Goal: Transaction & Acquisition: Purchase product/service

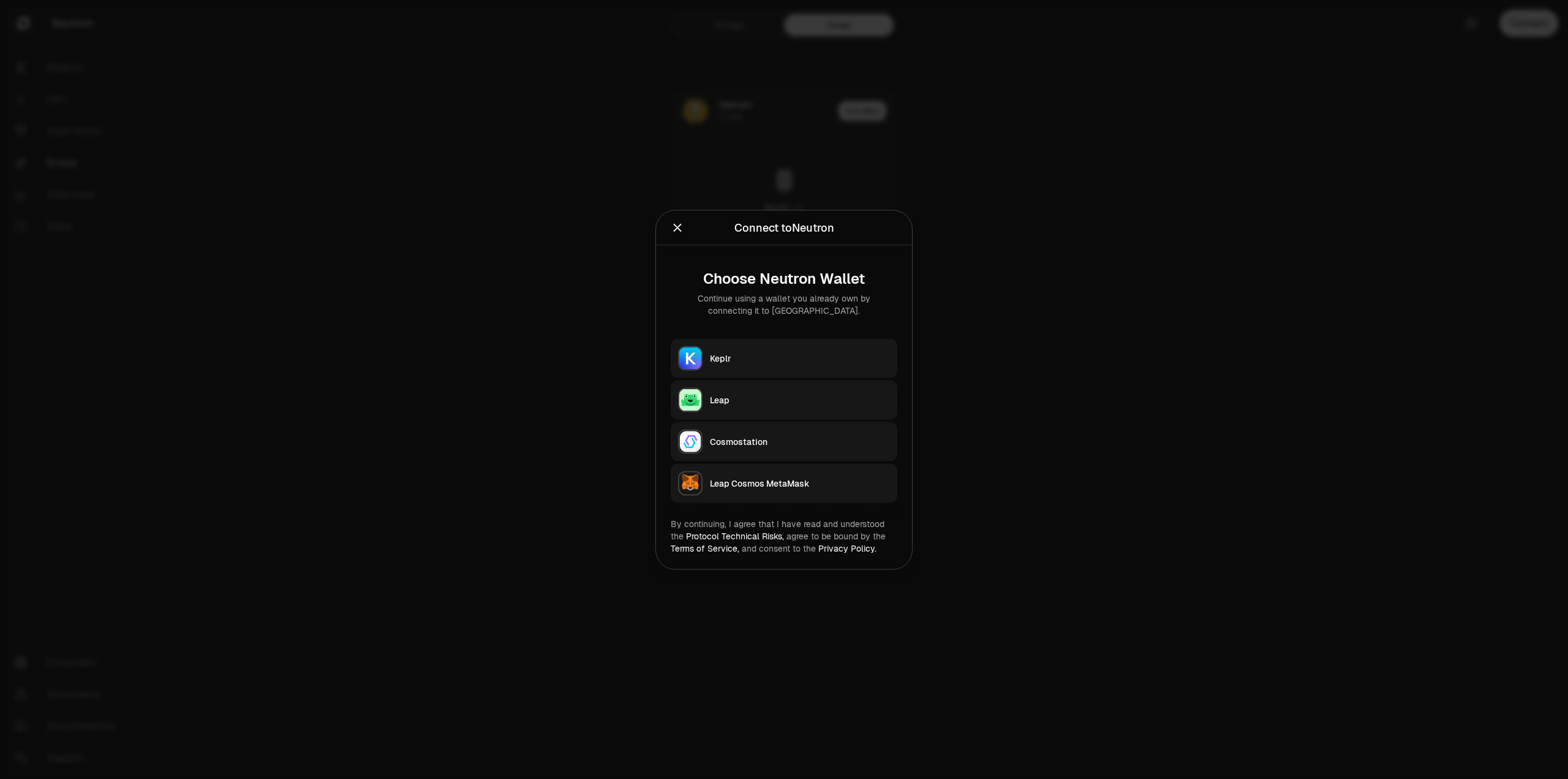
click at [787, 364] on div "Keplr" at bounding box center [799, 358] width 180 height 13
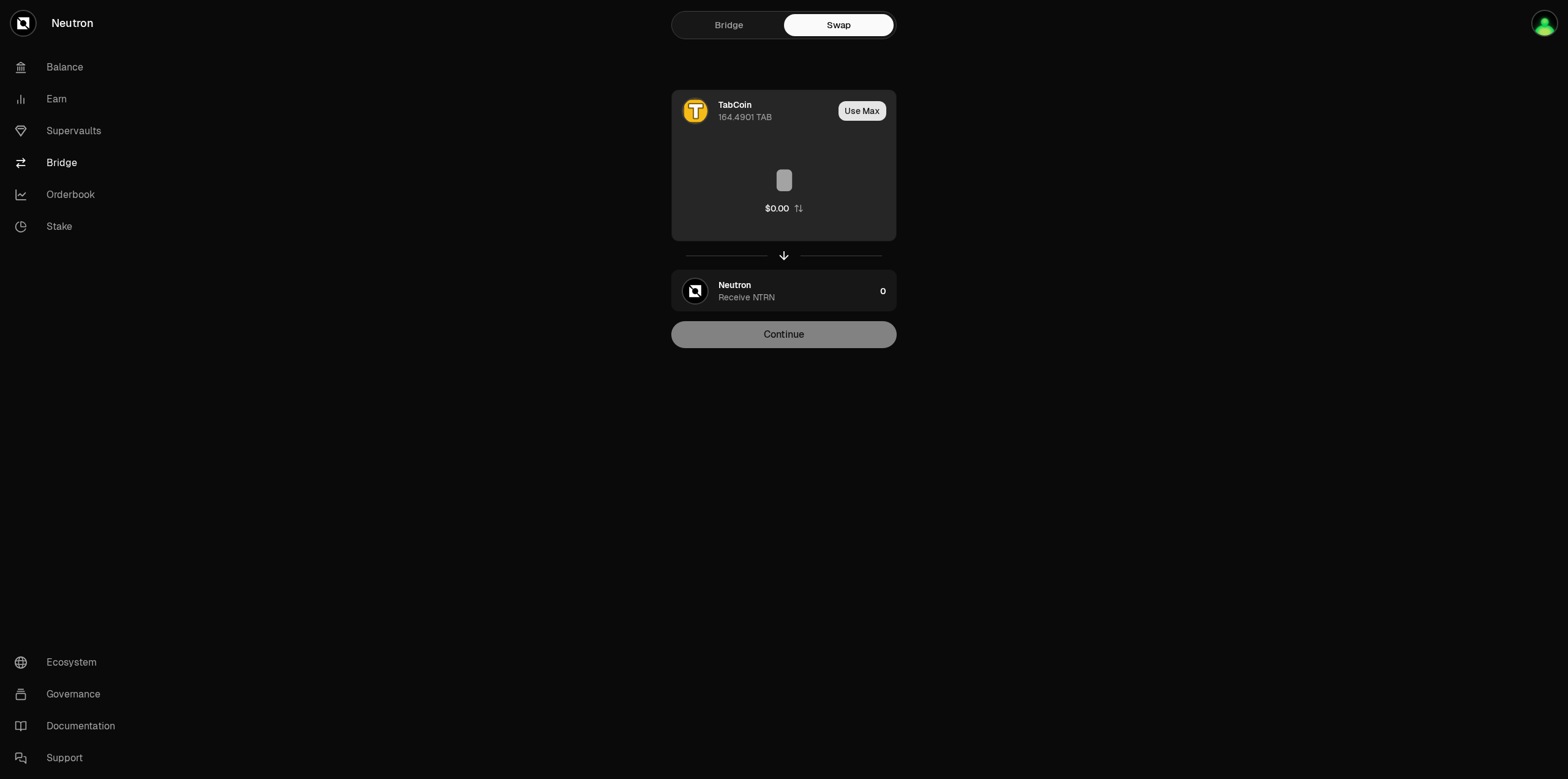
click at [873, 111] on button "Use Max" at bounding box center [862, 111] width 48 height 19
type input "**********"
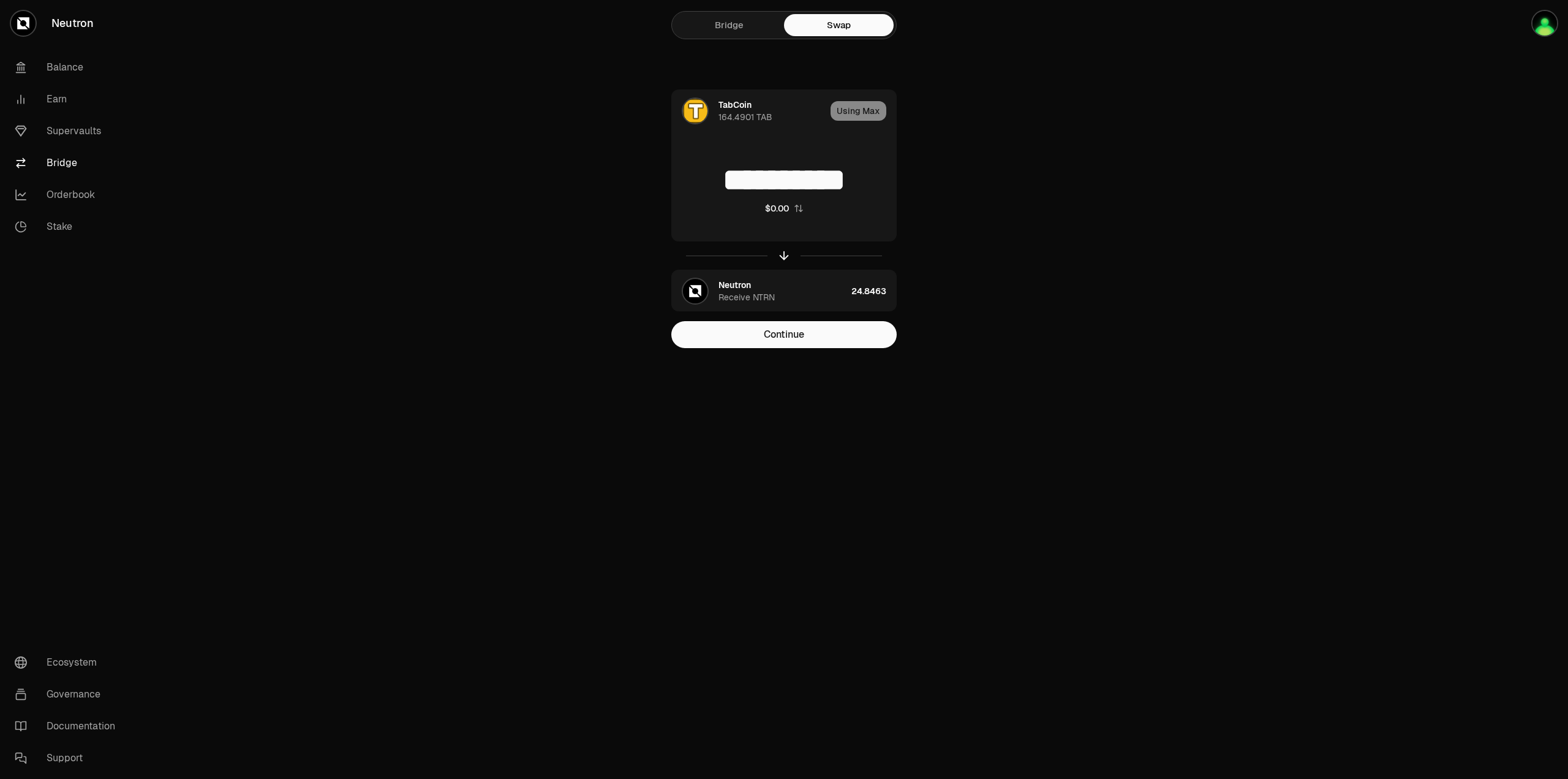
click at [812, 338] on button "Continue" at bounding box center [784, 334] width 225 height 27
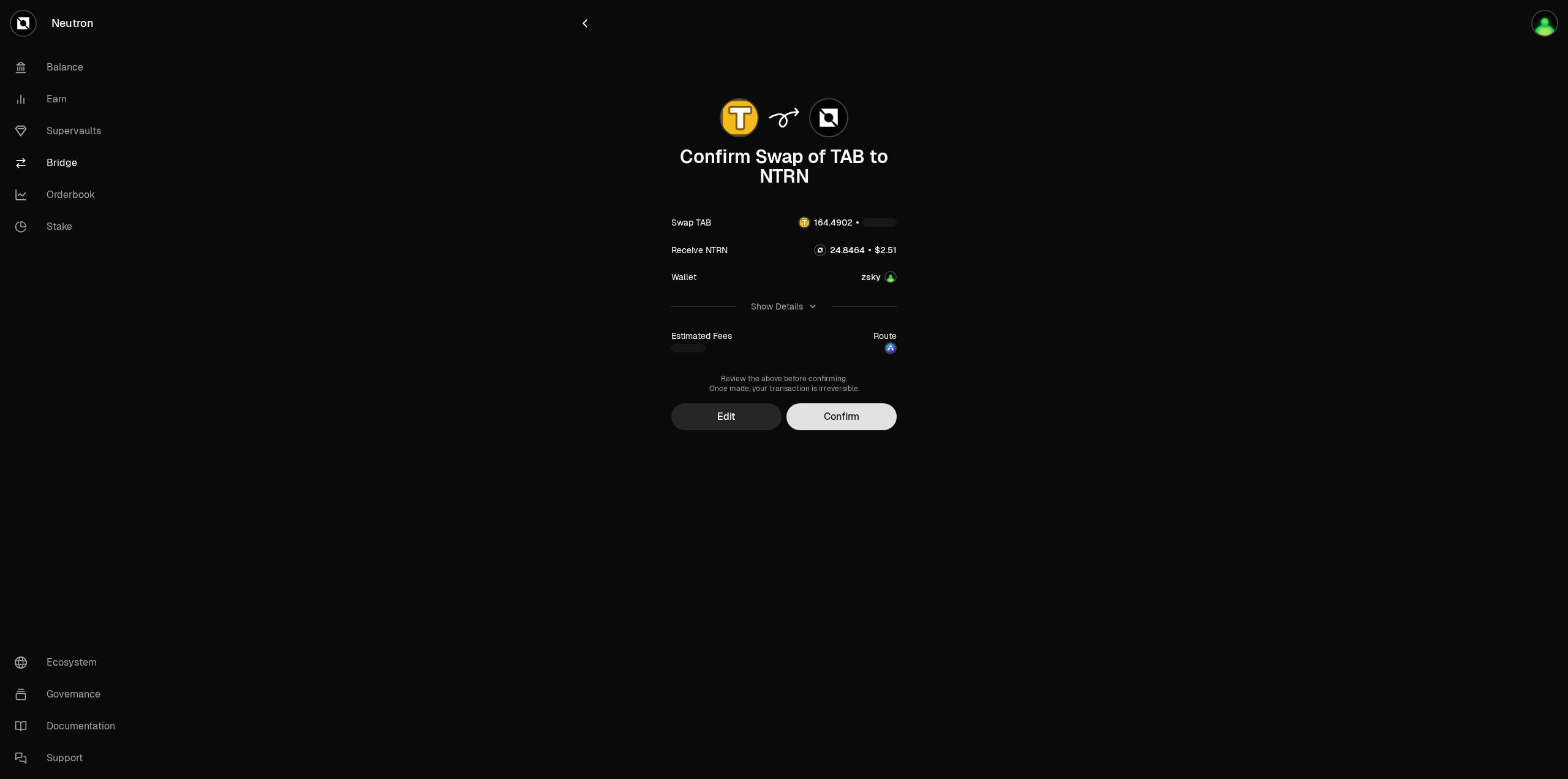
click at [869, 417] on button "Confirm" at bounding box center [842, 417] width 111 height 27
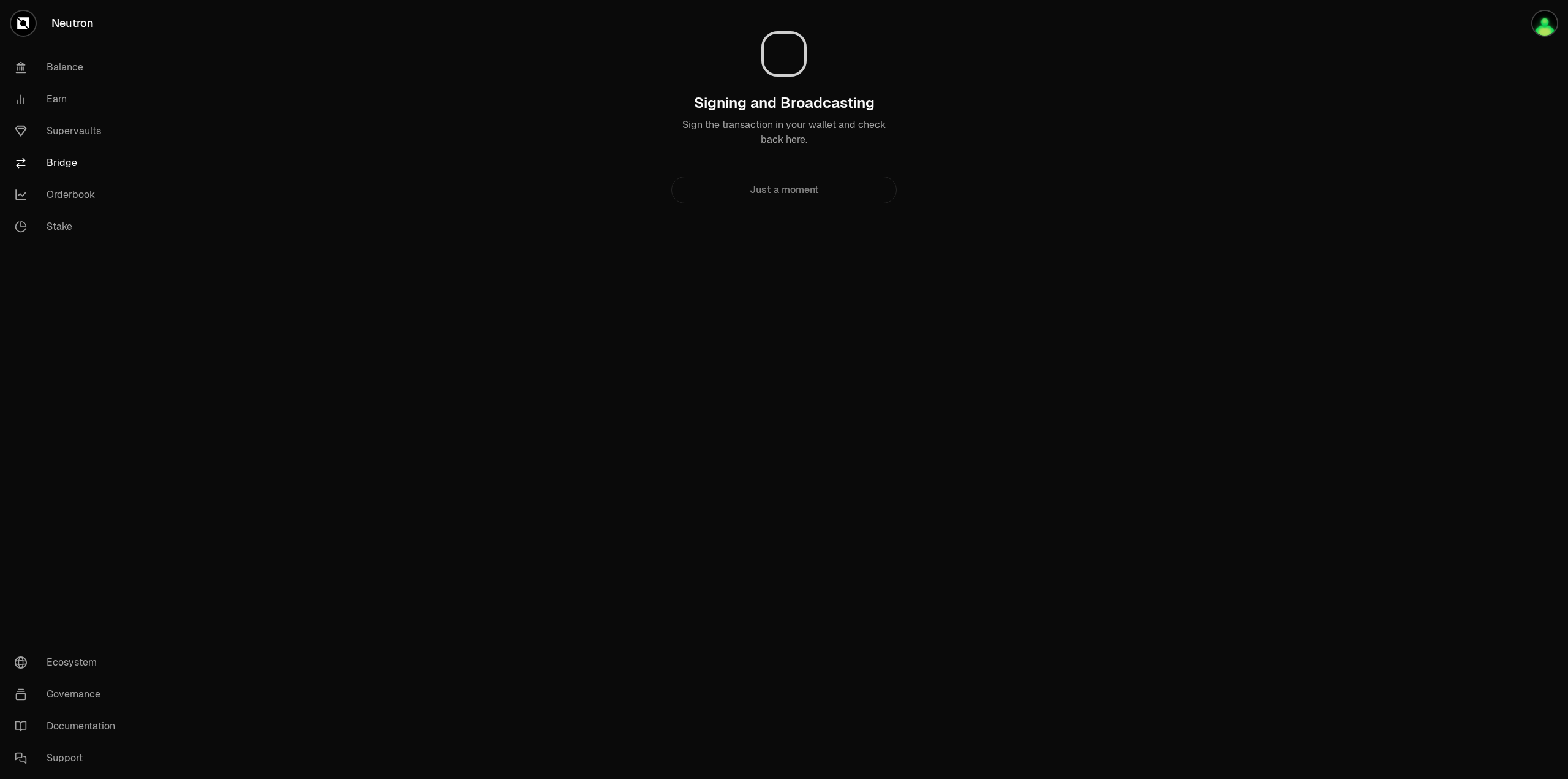
click at [958, 369] on div "Neutron Balance Earn Supervaults Bridge Orderbook Stake Ecosystem Governance Do…" at bounding box center [852, 390] width 1431 height 779
click at [959, 371] on div "Neutron Balance Earn Supervaults Bridge Orderbook Stake Ecosystem Governance Do…" at bounding box center [852, 390] width 1431 height 779
click at [924, 445] on div "Neutron Balance Earn Supervaults Bridge Orderbook Stake Ecosystem Governance Do…" at bounding box center [852, 390] width 1431 height 779
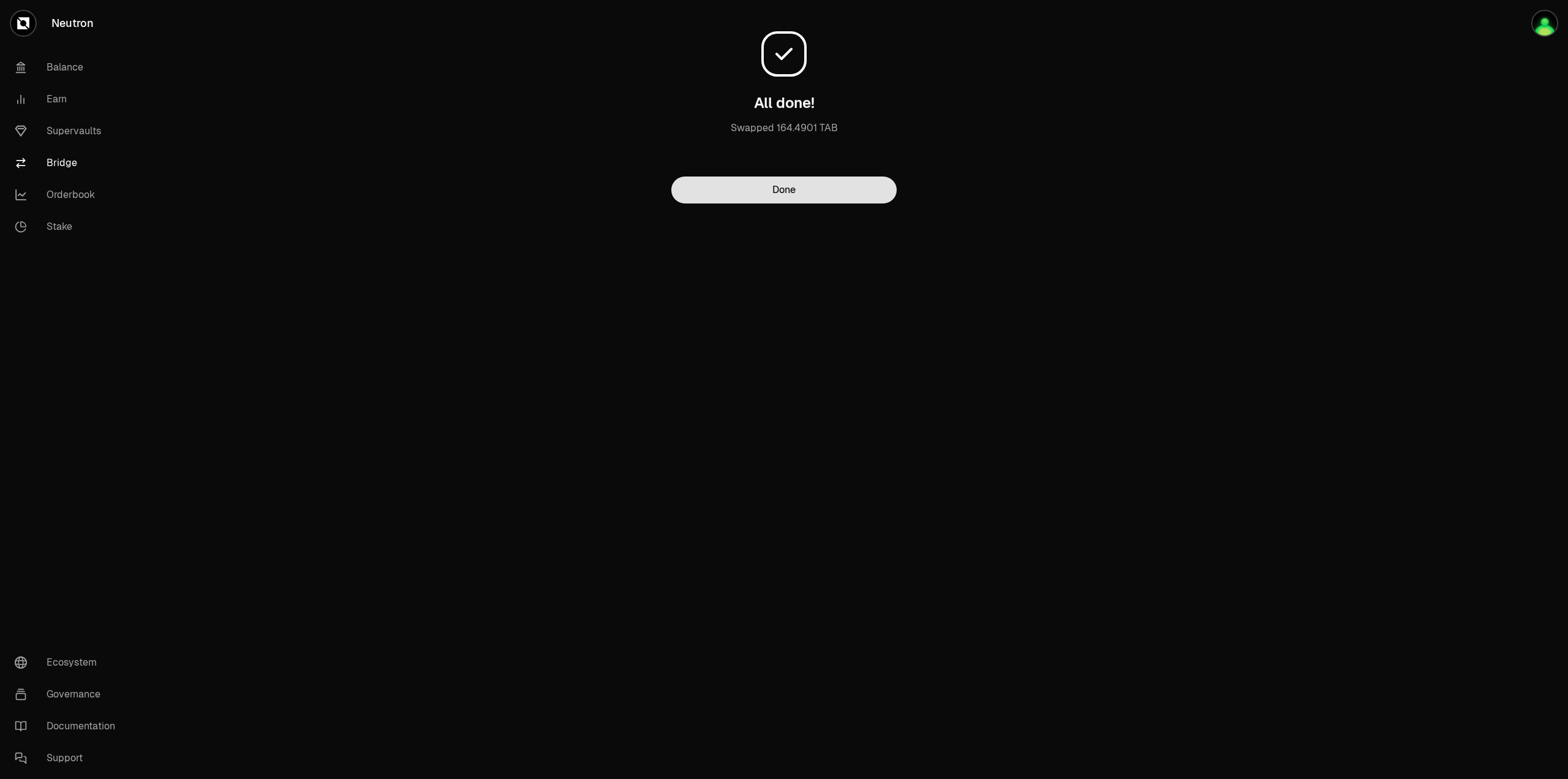
click at [808, 193] on button "Done" at bounding box center [784, 190] width 225 height 27
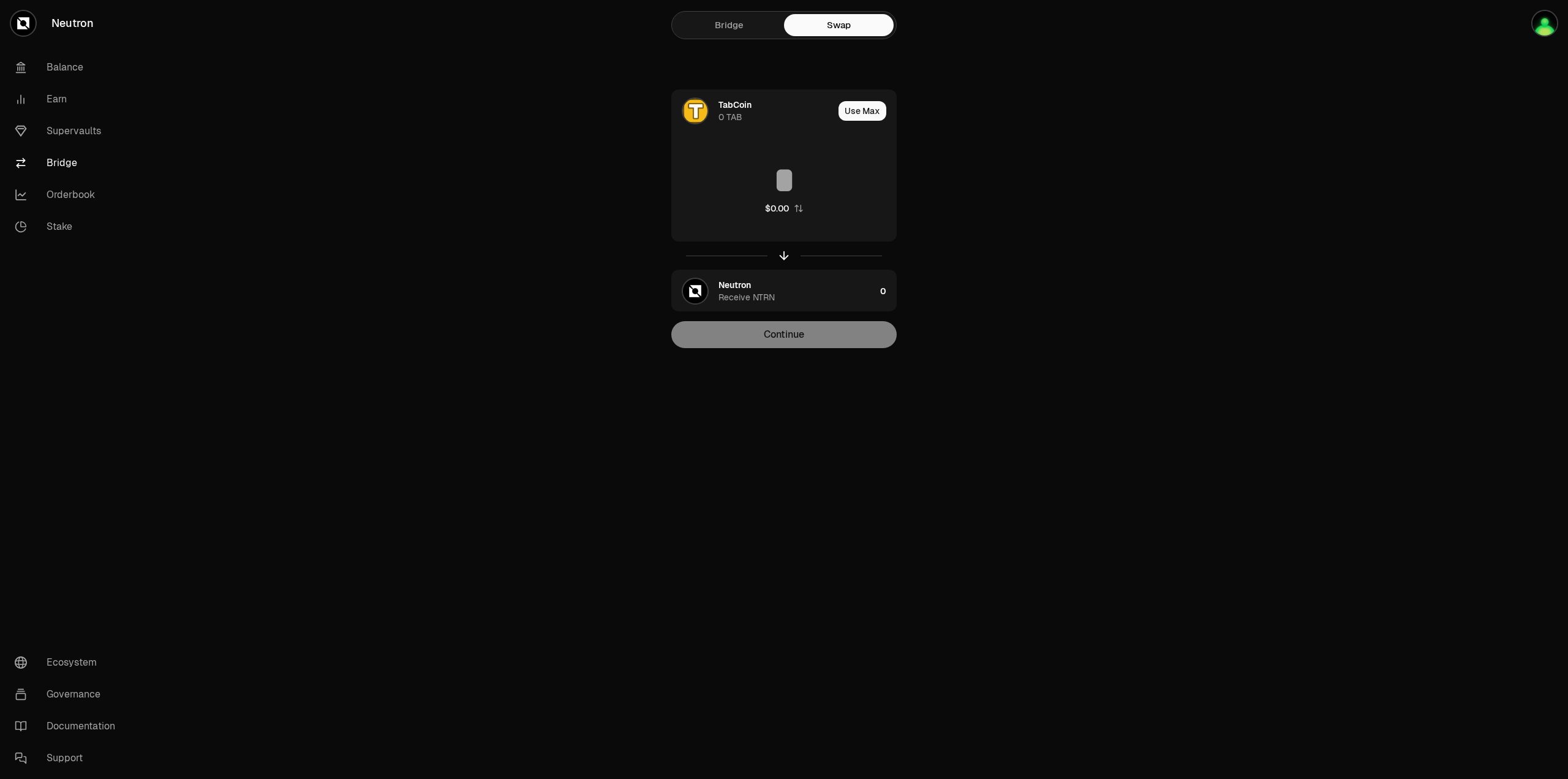
drag, startPoint x: 1285, startPoint y: 169, endPoint x: 1308, endPoint y: 160, distance: 24.7
click at [1298, 164] on main "Bridge Swap TabCoin 0 TAB Use Max $0.00 Neutron Receive NTRN 0 Continue" at bounding box center [852, 199] width 1431 height 397
click at [730, 23] on link "Bridge" at bounding box center [729, 25] width 110 height 22
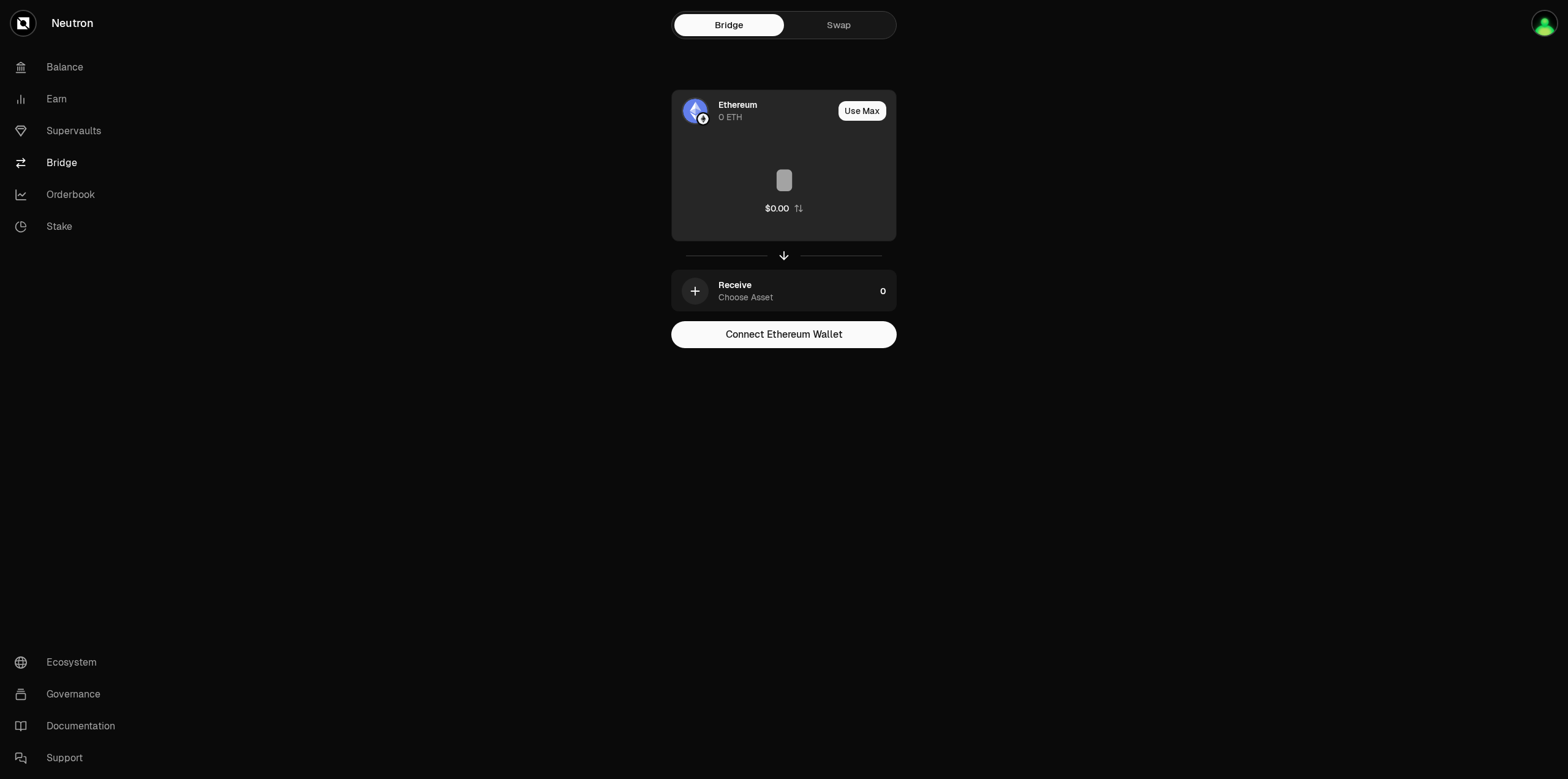
click at [866, 113] on button "Use Max" at bounding box center [862, 111] width 48 height 19
type input "*"
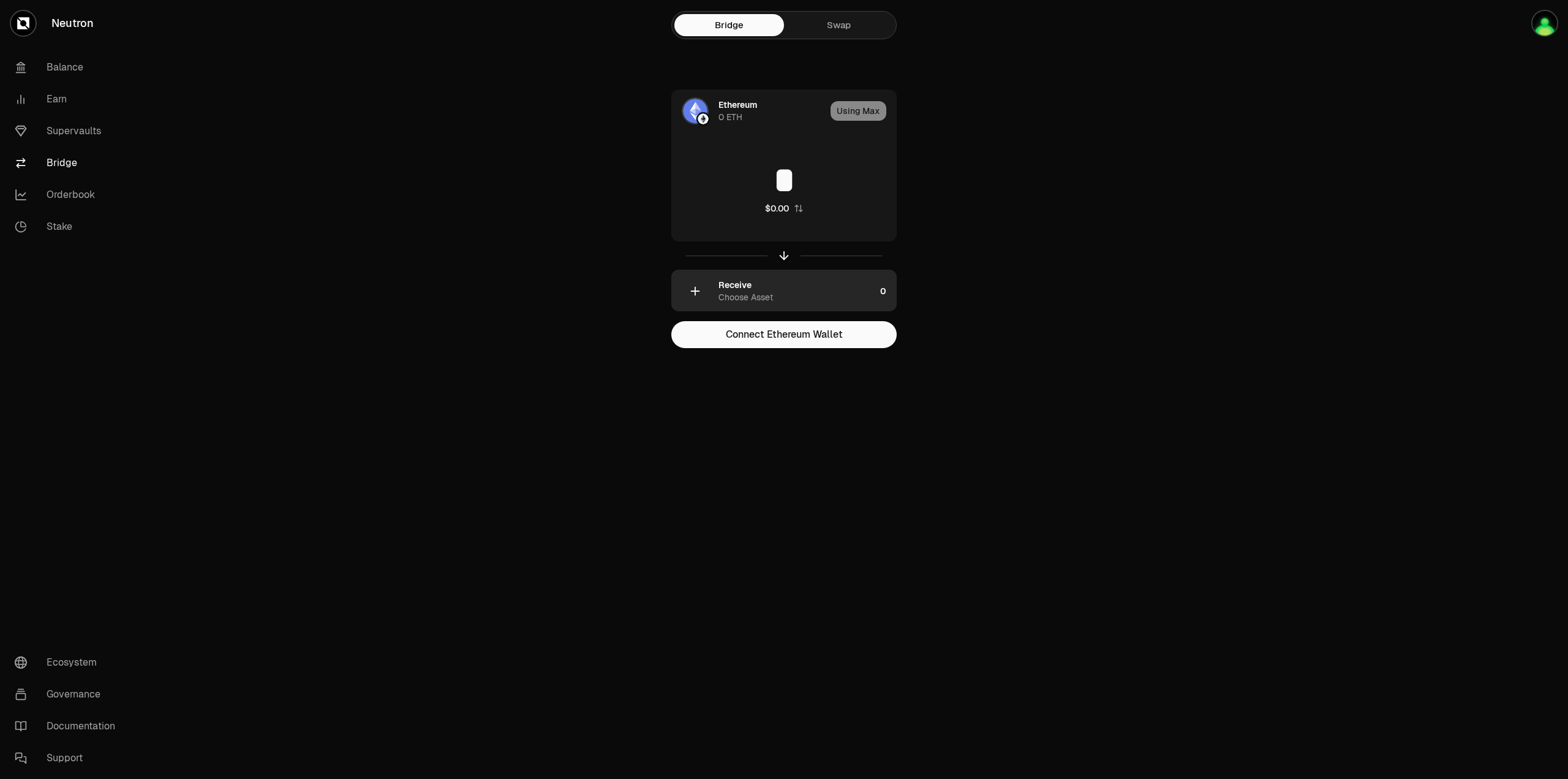
click at [828, 294] on div "Receive Choose Asset" at bounding box center [796, 291] width 157 height 24
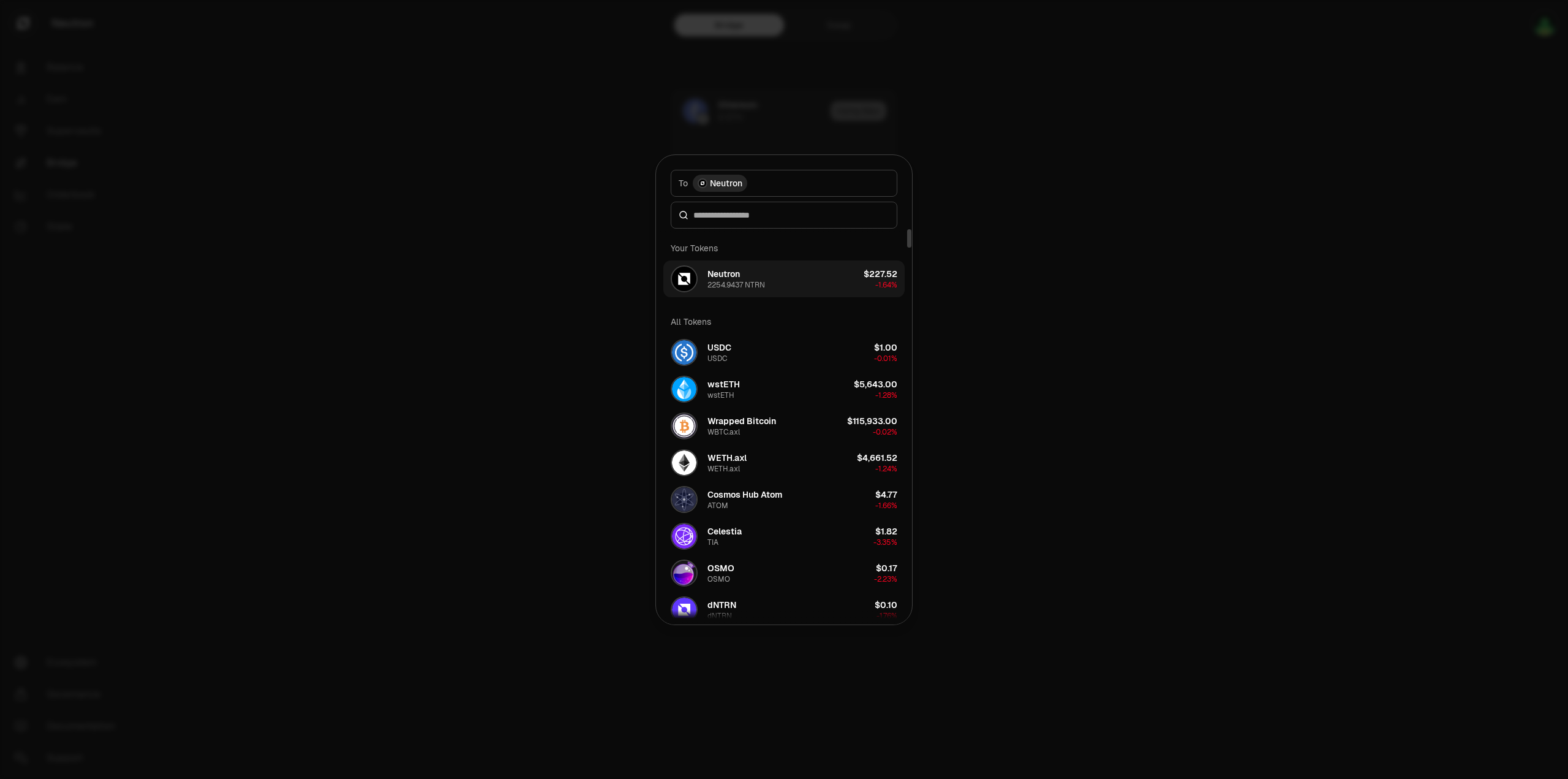
click at [784, 277] on button "Neutron 2254.9437 NTRN $227.52 -1.64%" at bounding box center [784, 279] width 241 height 37
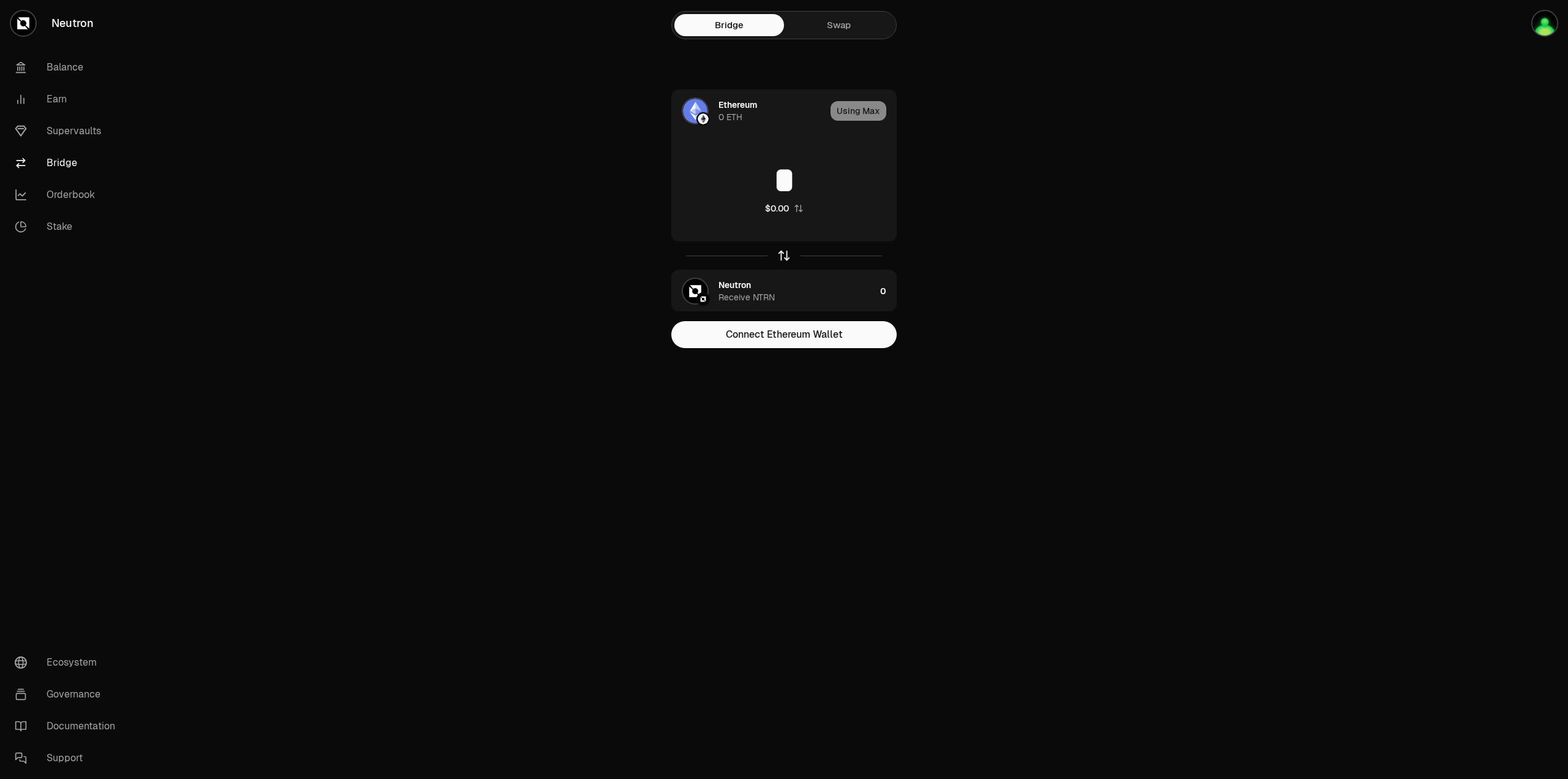
click at [789, 257] on icon "button" at bounding box center [784, 255] width 13 height 13
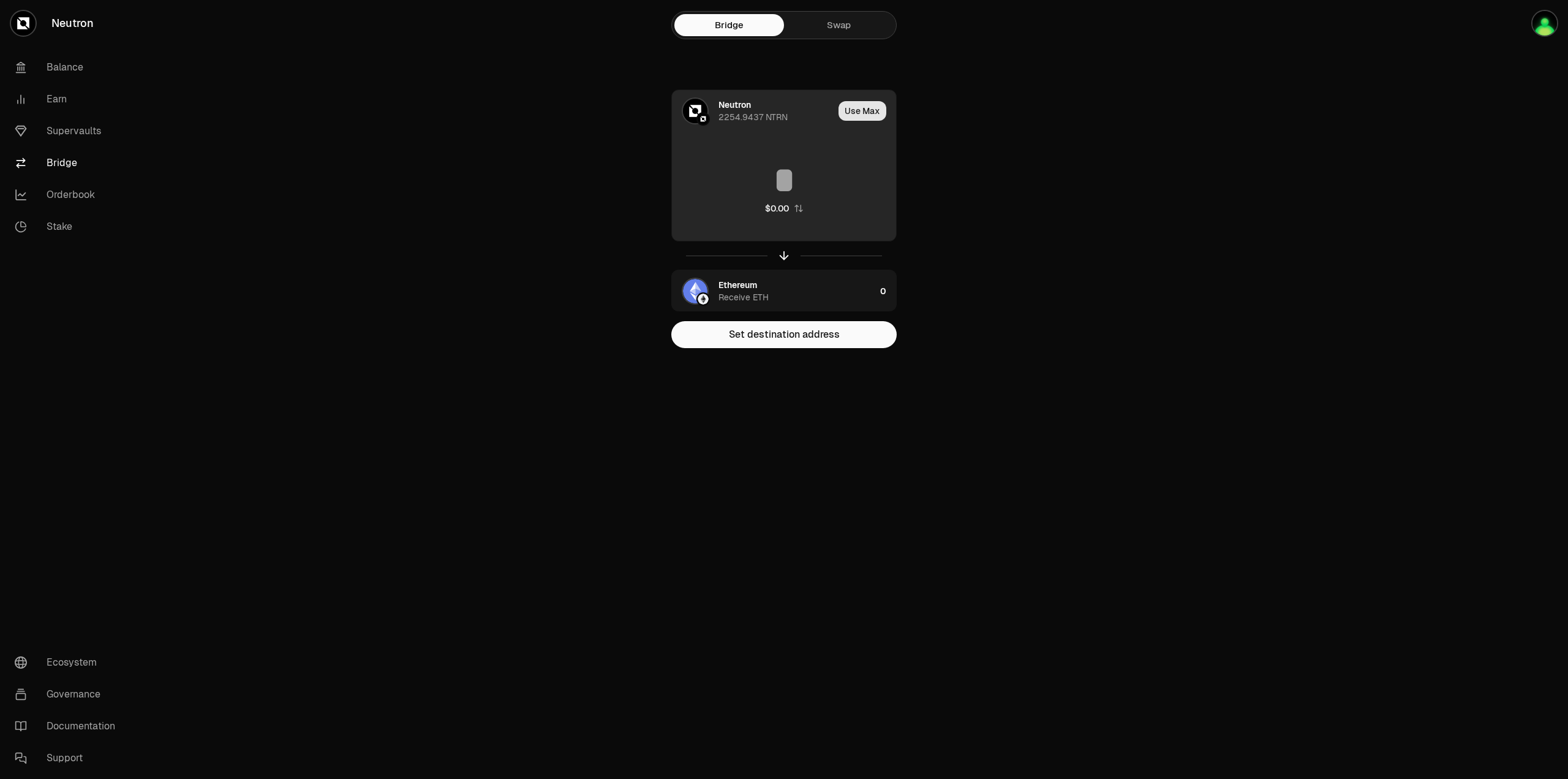
click at [874, 115] on button "Use Max" at bounding box center [862, 111] width 48 height 19
type input "**********"
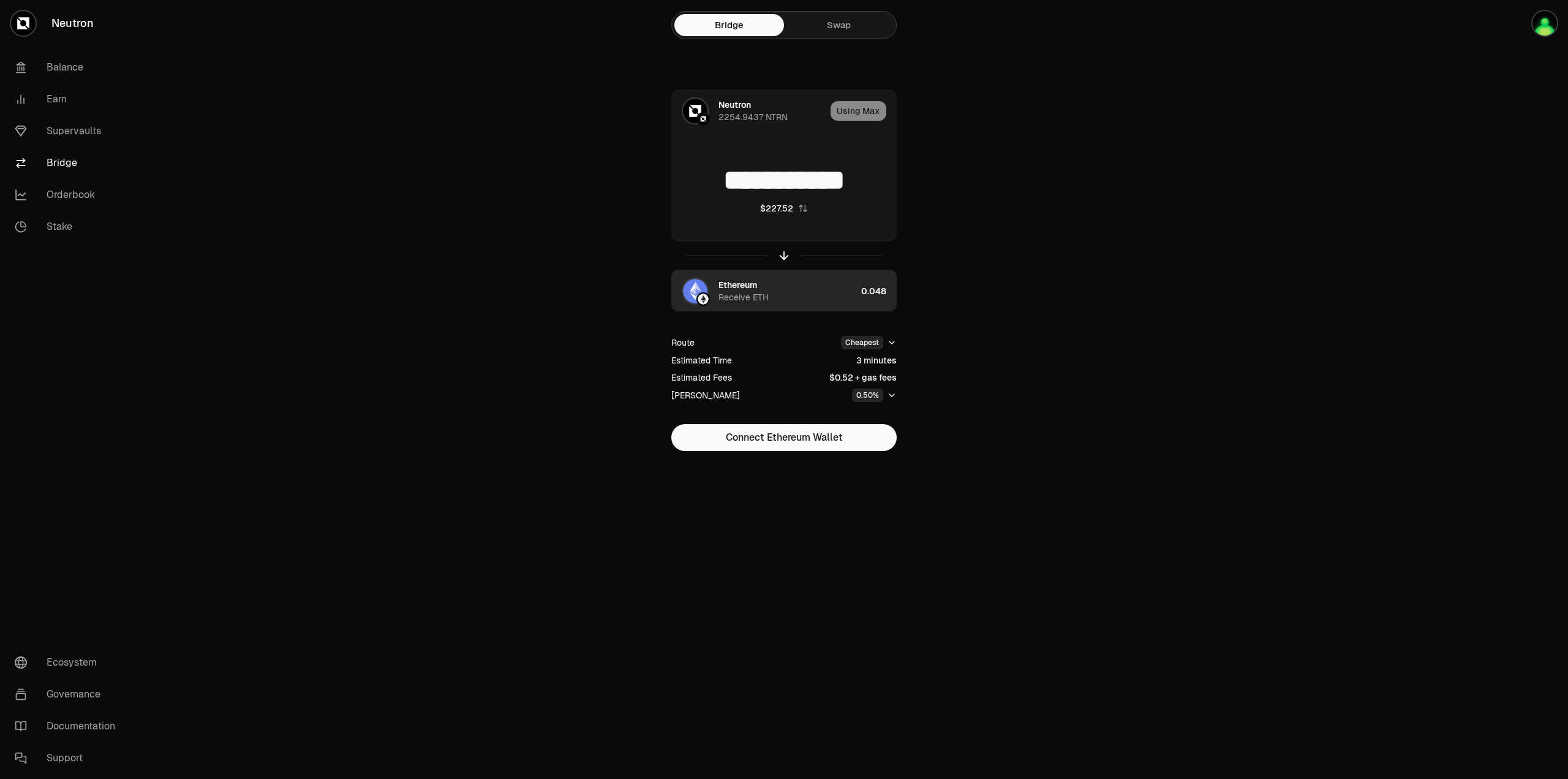
click at [799, 296] on div "Ethereum Receive ETH" at bounding box center [787, 291] width 138 height 24
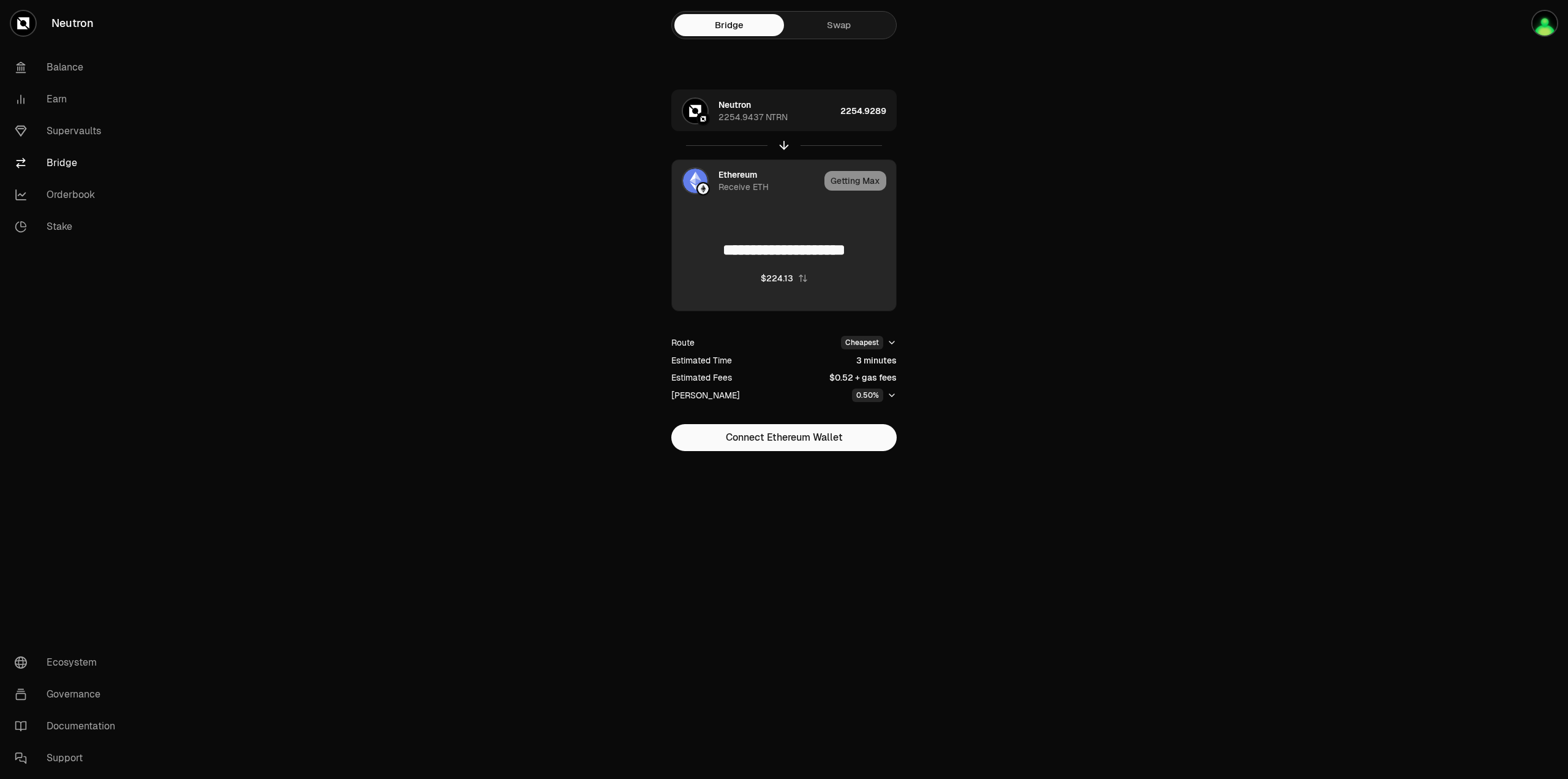
click at [699, 184] on div at bounding box center [703, 188] width 13 height 13
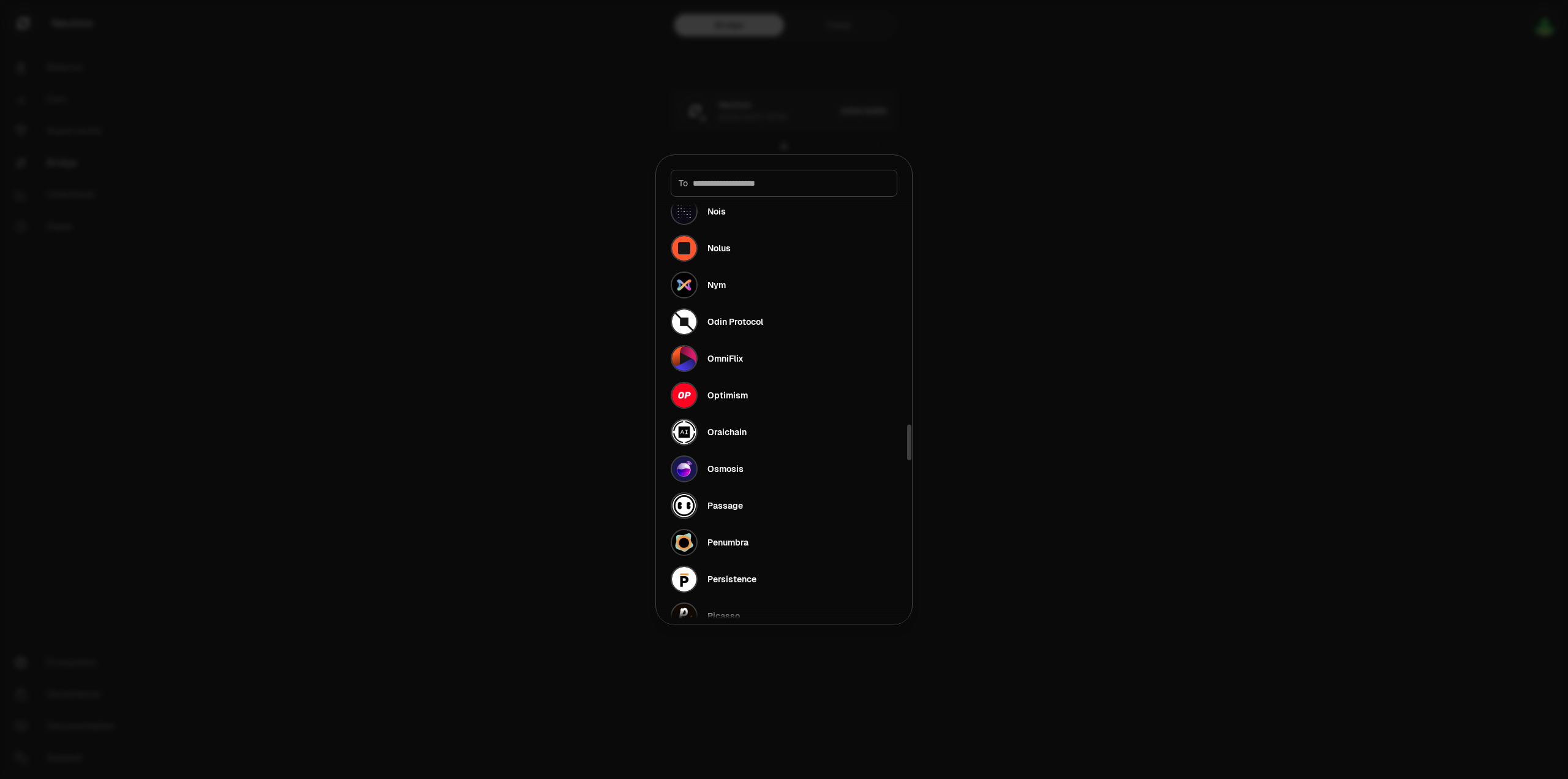
scroll to position [2716, 0]
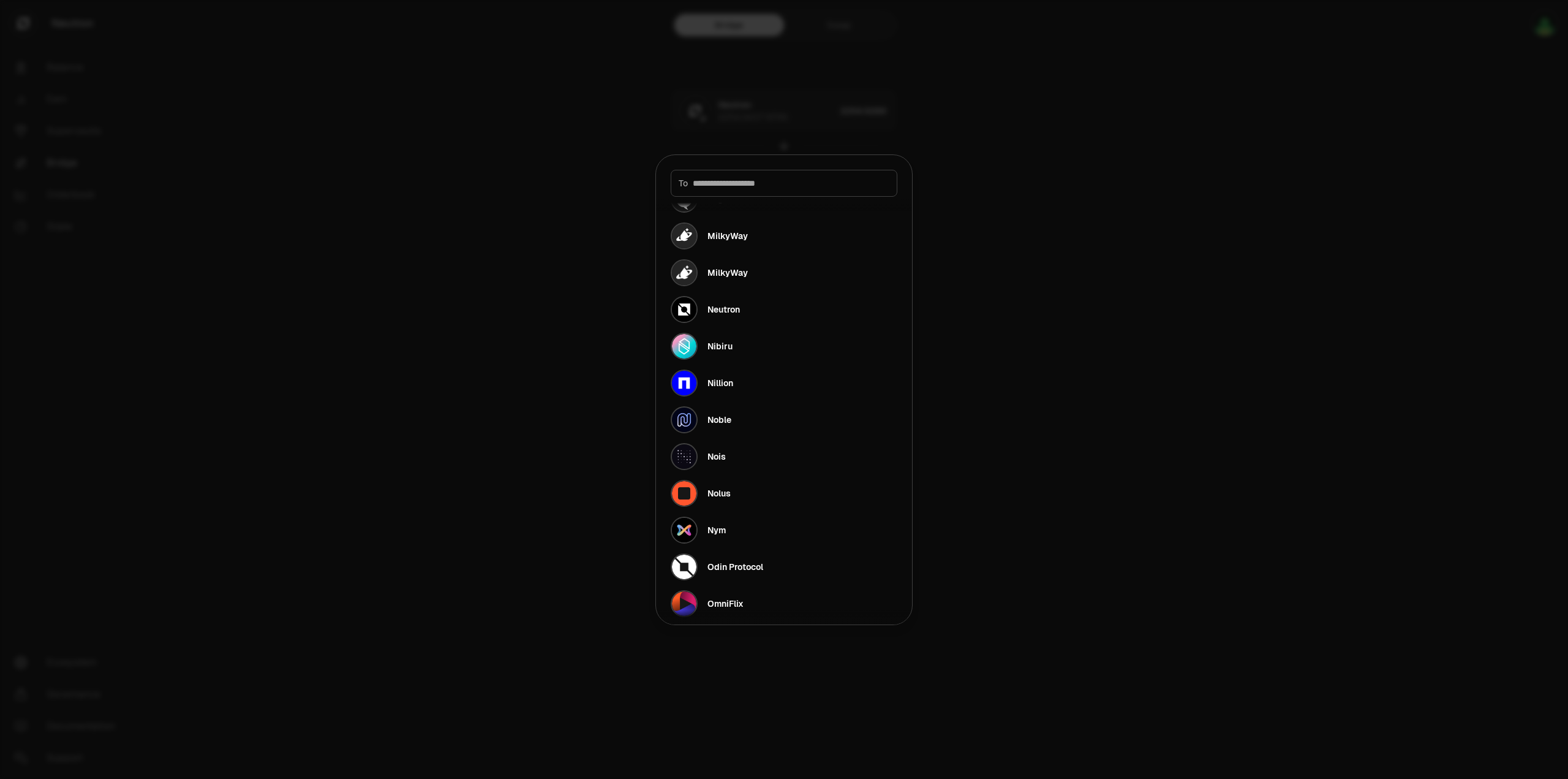
click at [791, 187] on input at bounding box center [791, 183] width 197 height 13
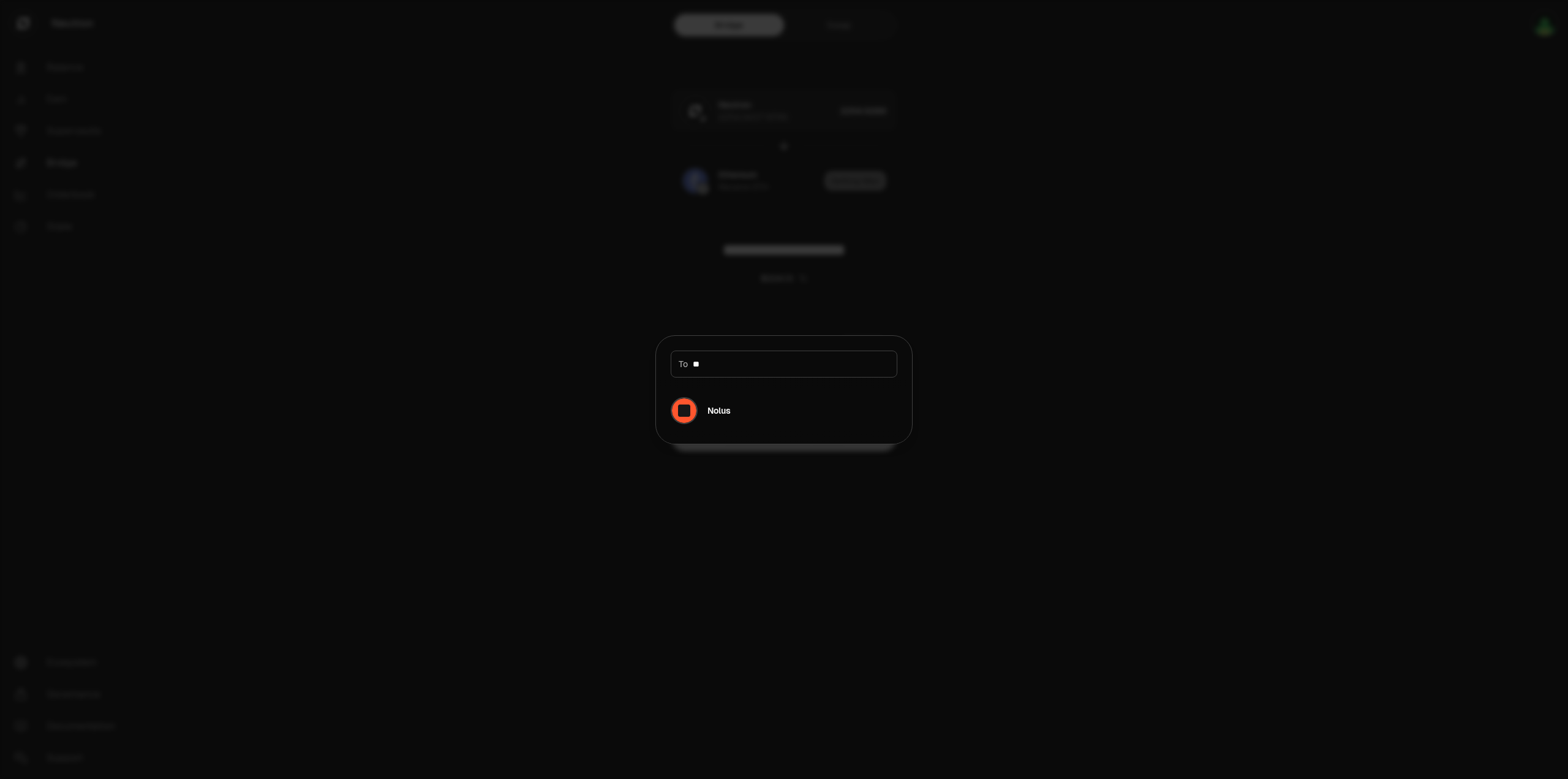
type input "*"
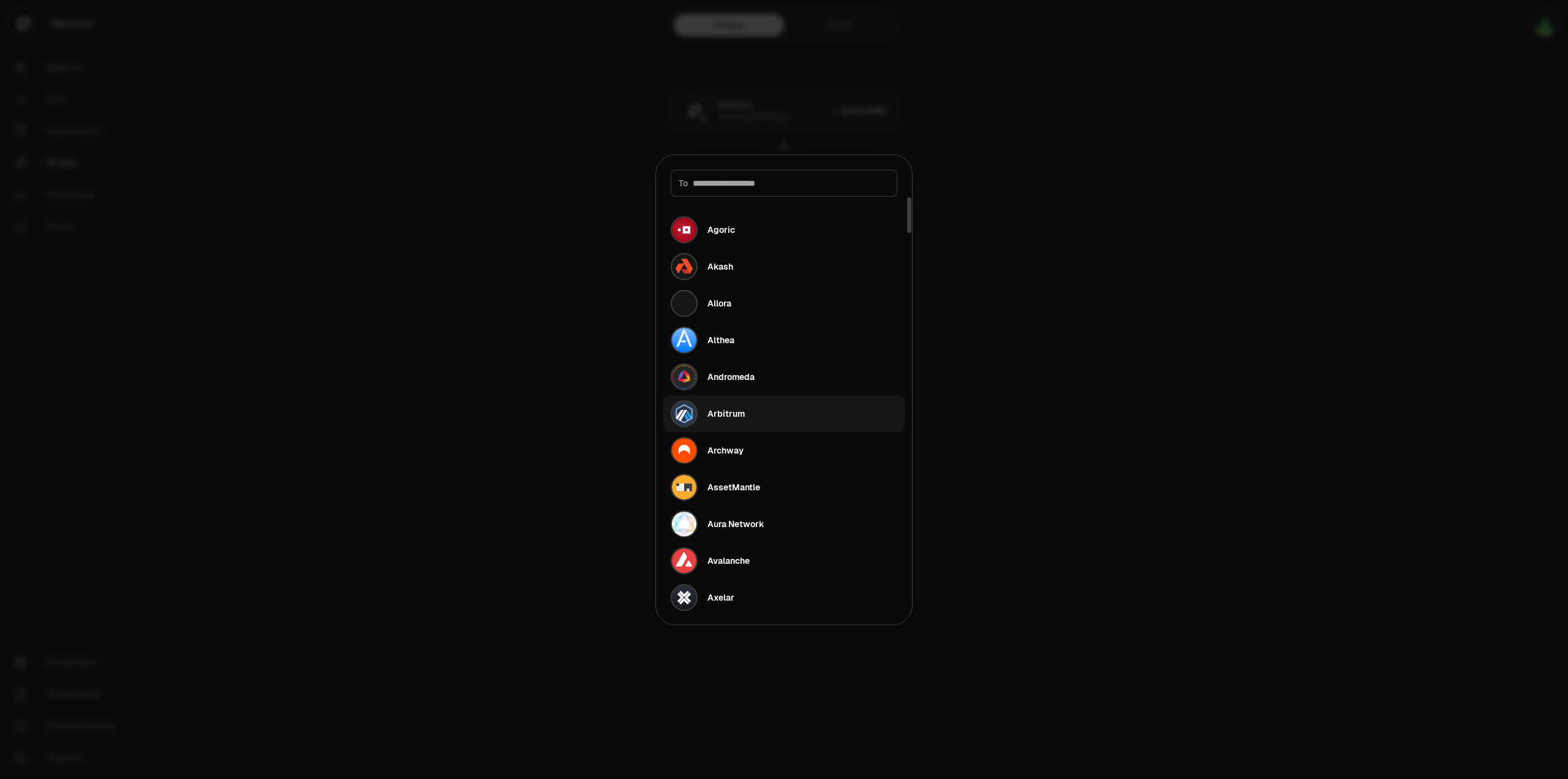
click at [766, 417] on button "Arbitrum" at bounding box center [784, 414] width 241 height 37
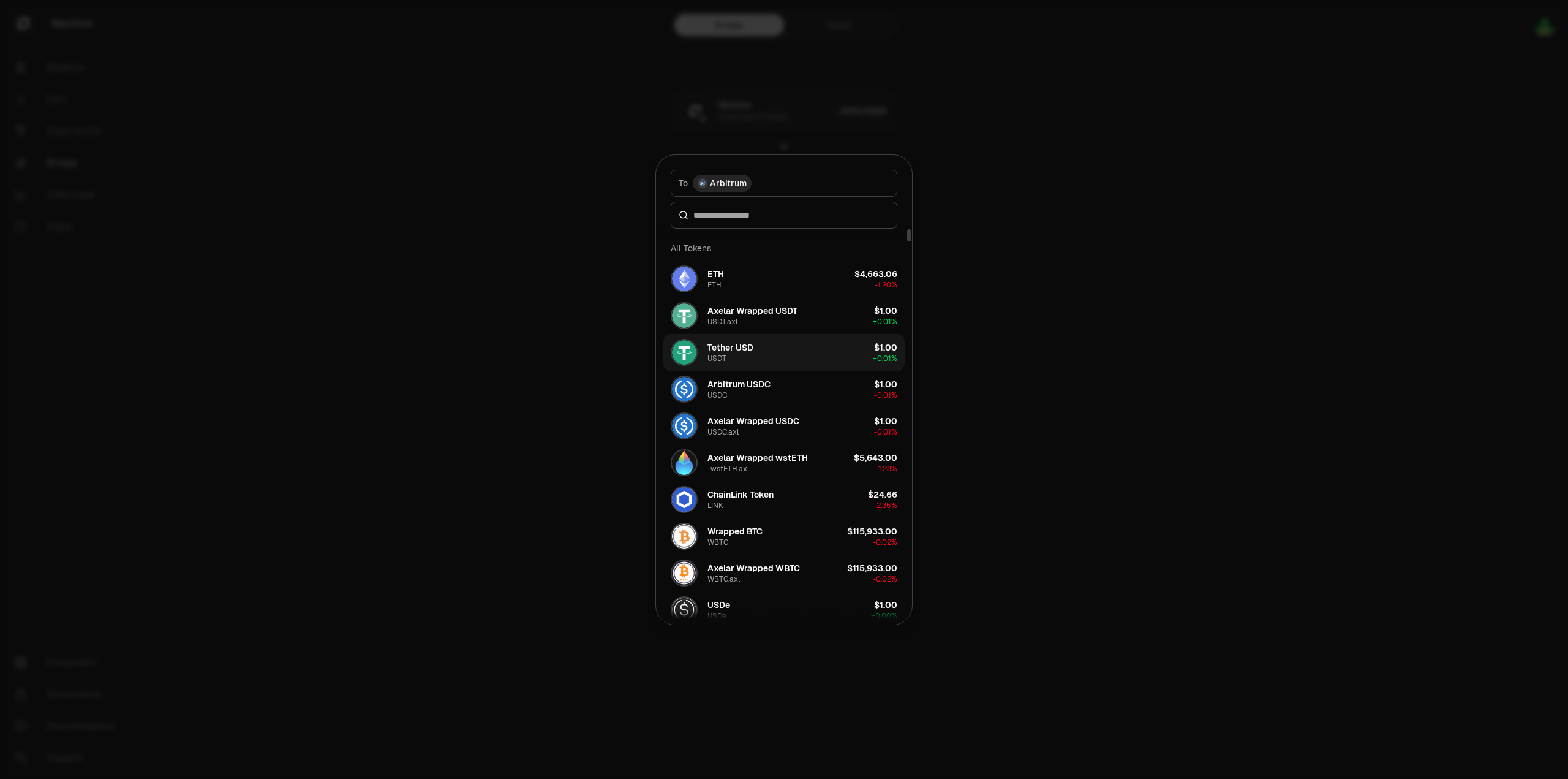
click at [811, 355] on button "Tether USD USDT $1.00 + 0.01%" at bounding box center [784, 353] width 241 height 37
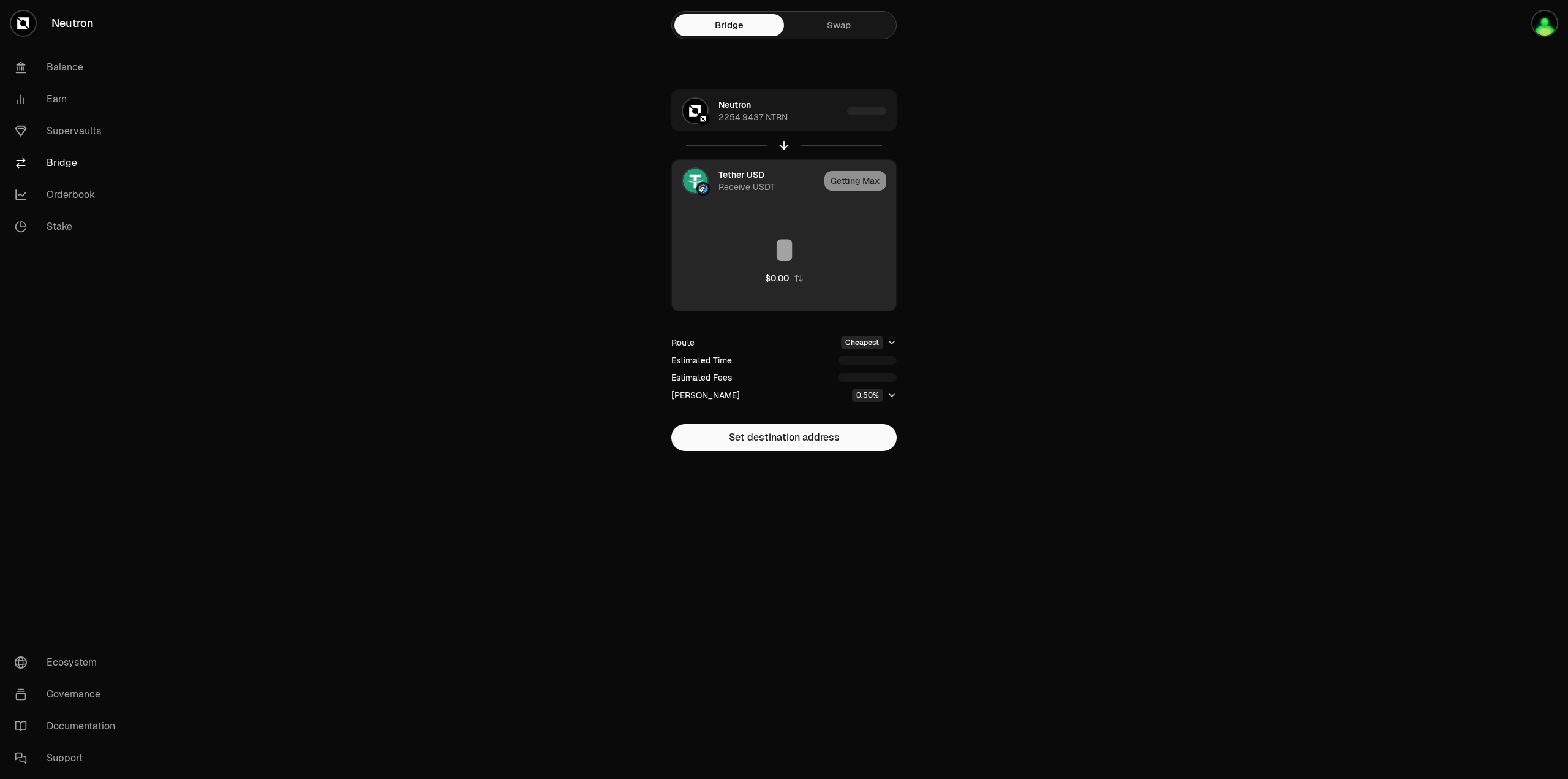
type input "**********"
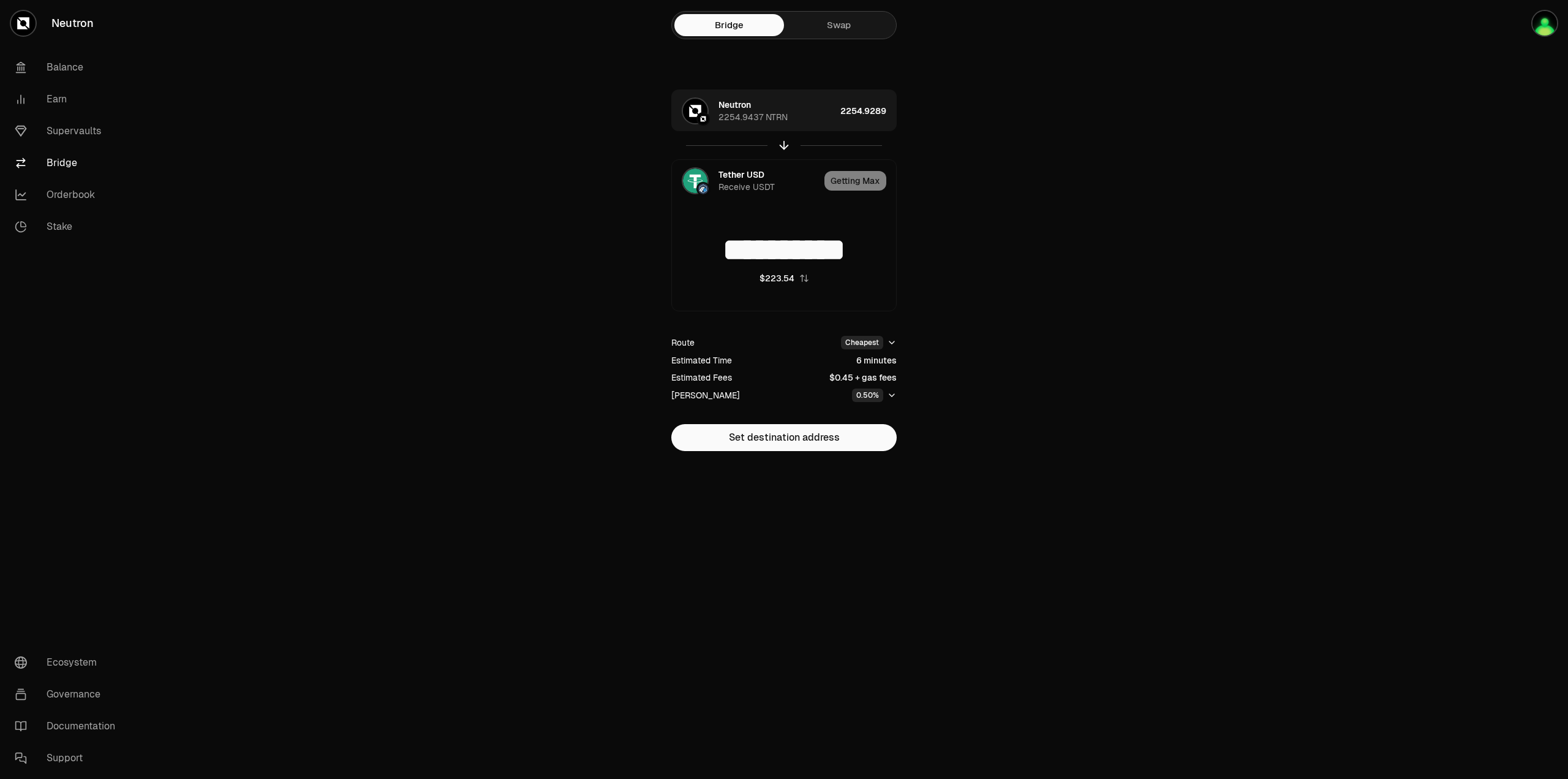
click at [851, 20] on link "Swap" at bounding box center [839, 25] width 110 height 22
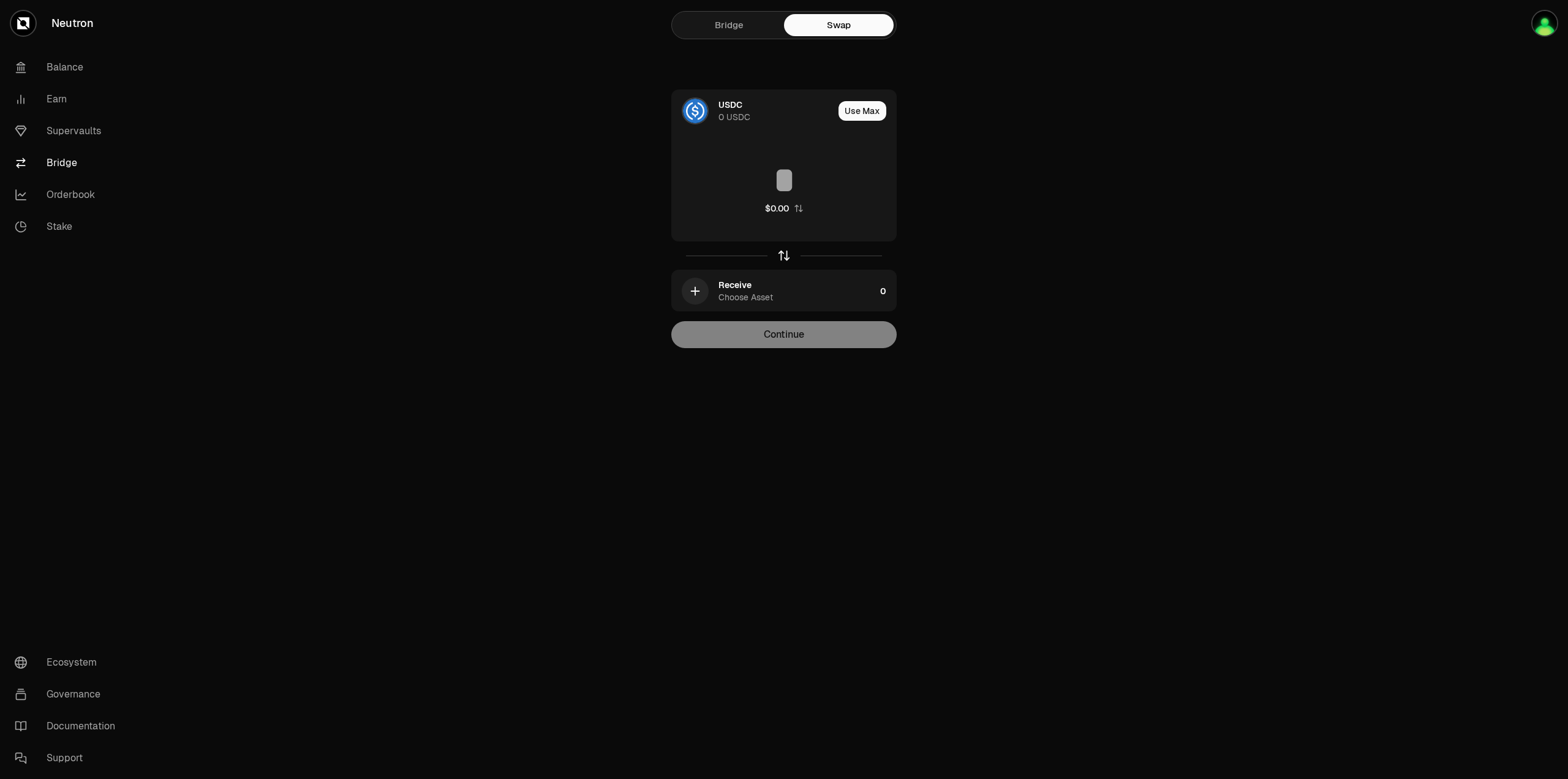
click at [780, 255] on icon "button" at bounding box center [784, 254] width 8 height 3
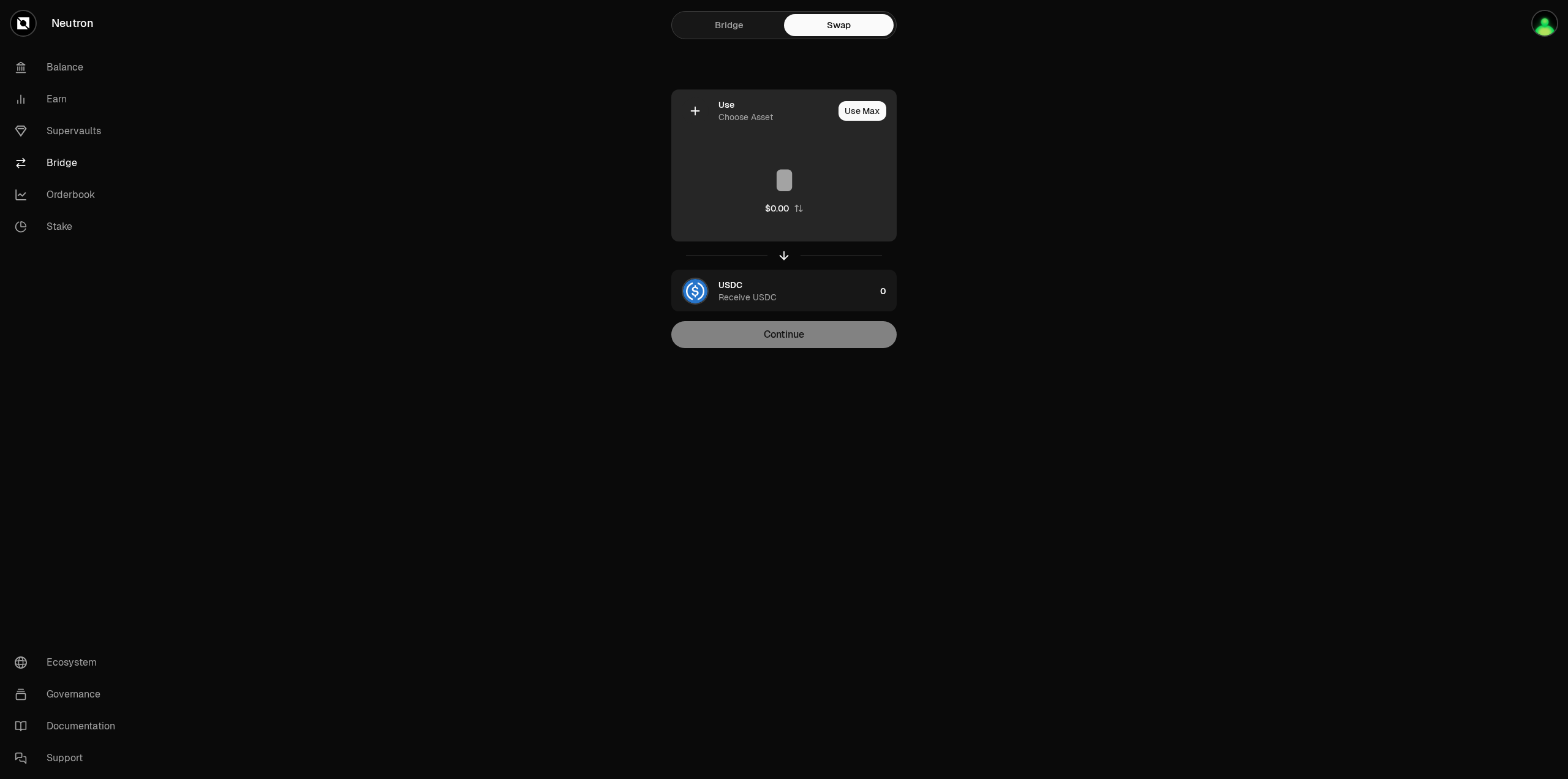
click at [691, 104] on div at bounding box center [695, 111] width 27 height 27
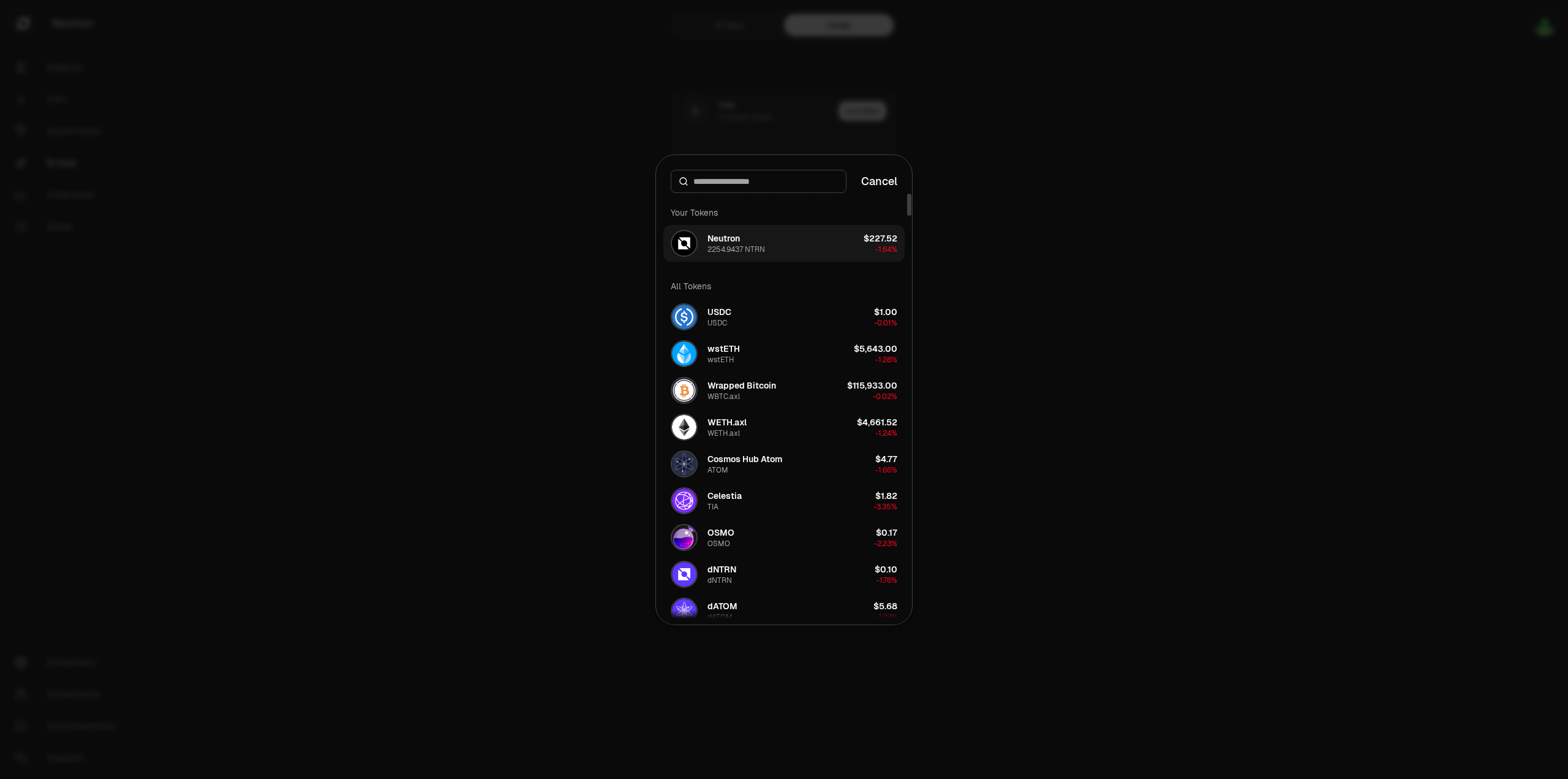
click at [759, 244] on div "Neutron 2254.9437 NTRN" at bounding box center [736, 243] width 58 height 22
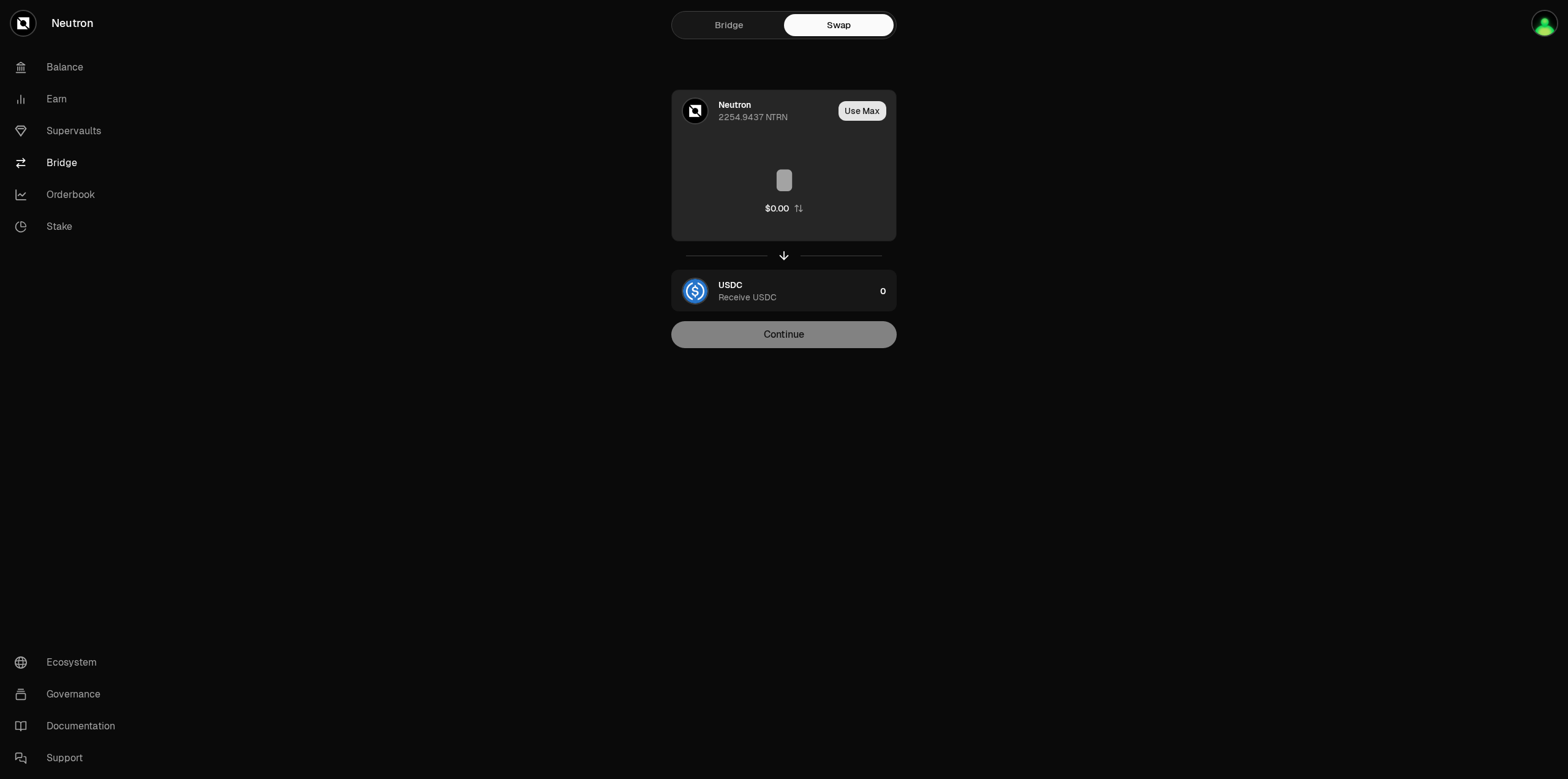
click at [868, 101] on button "Use Max" at bounding box center [862, 111] width 48 height 19
type input "**********"
